Goal: Task Accomplishment & Management: Complete application form

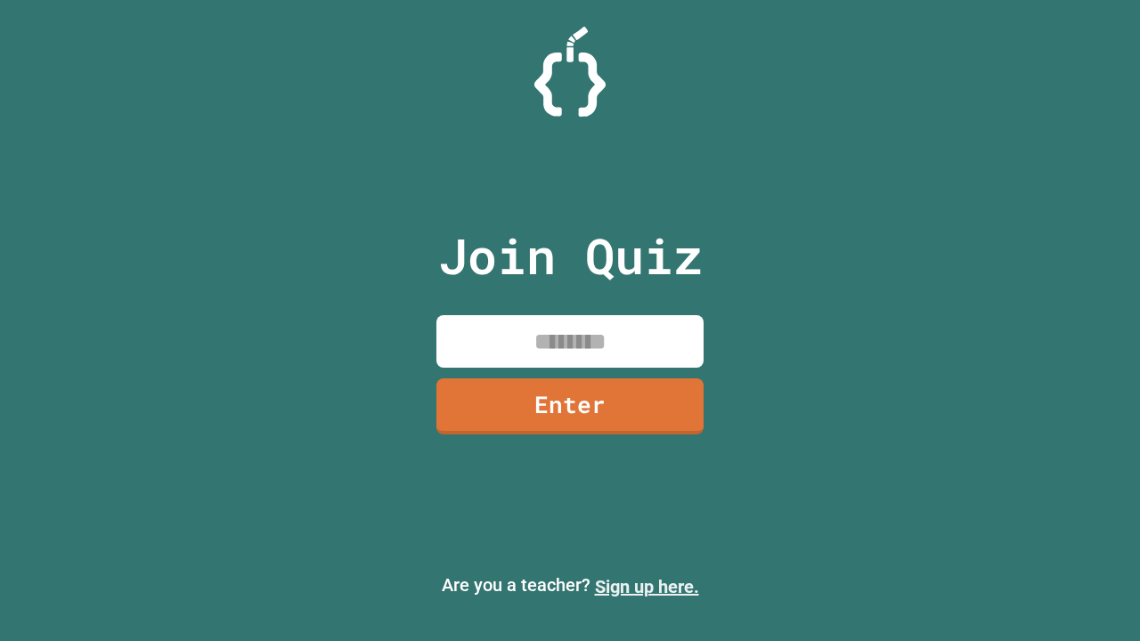
click at [647, 587] on link "Sign up here." at bounding box center [647, 586] width 104 height 21
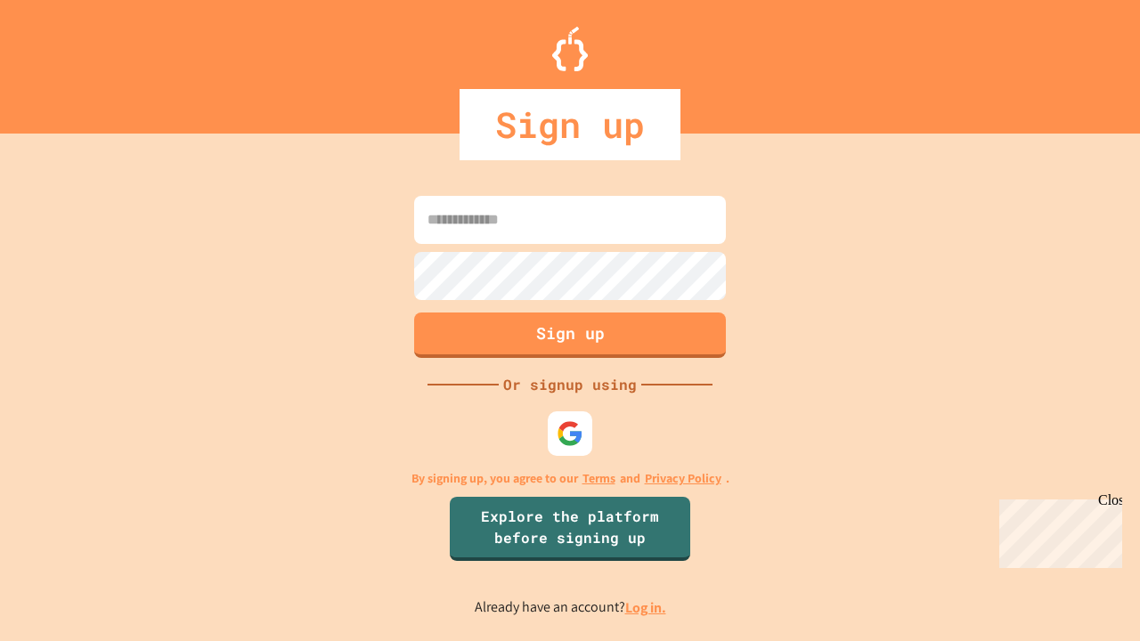
click at [647, 607] on link "Log in." at bounding box center [645, 607] width 41 height 19
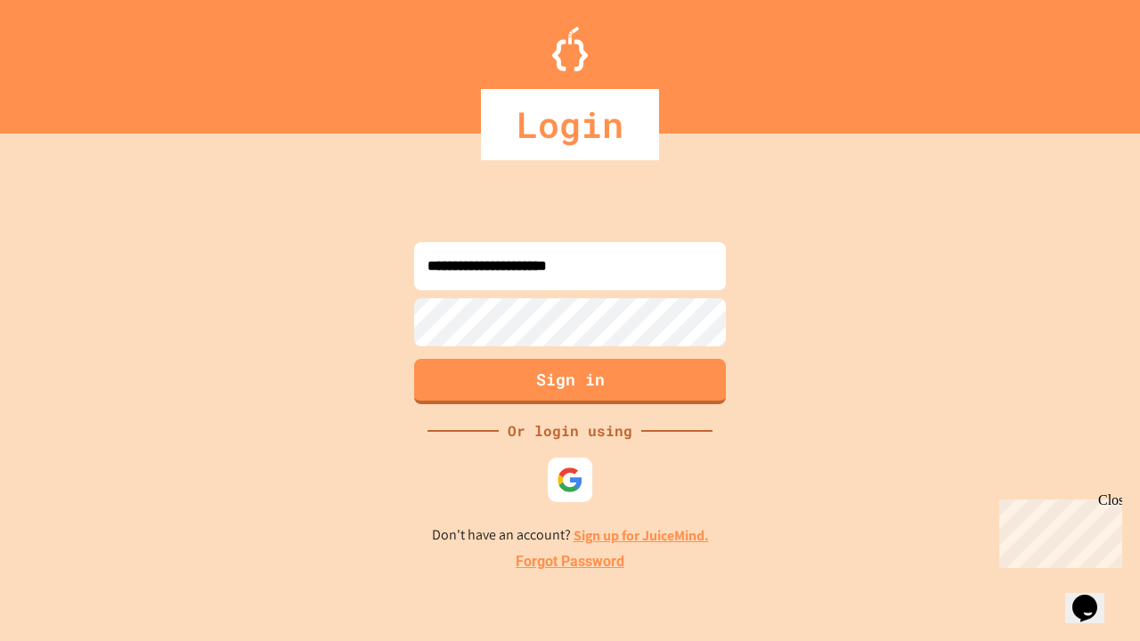
type input "**********"
